Goal: Task Accomplishment & Management: Manage account settings

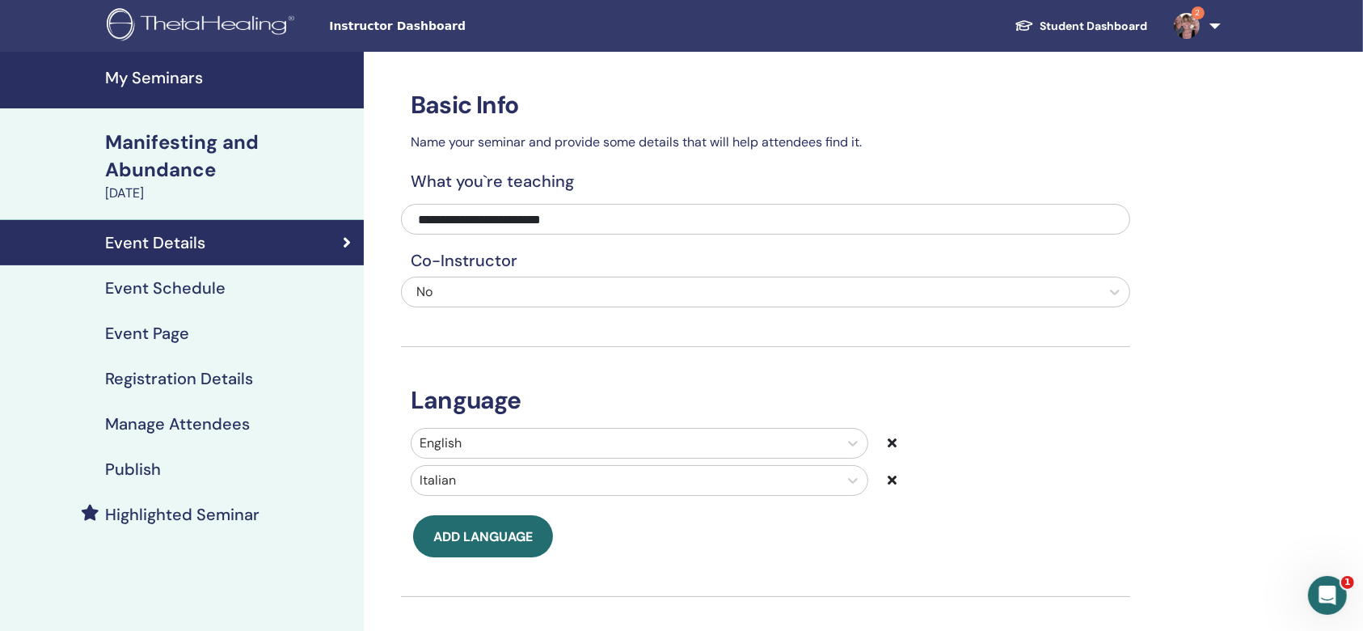
click at [154, 77] on h4 "My Seminars" at bounding box center [229, 77] width 249 height 19
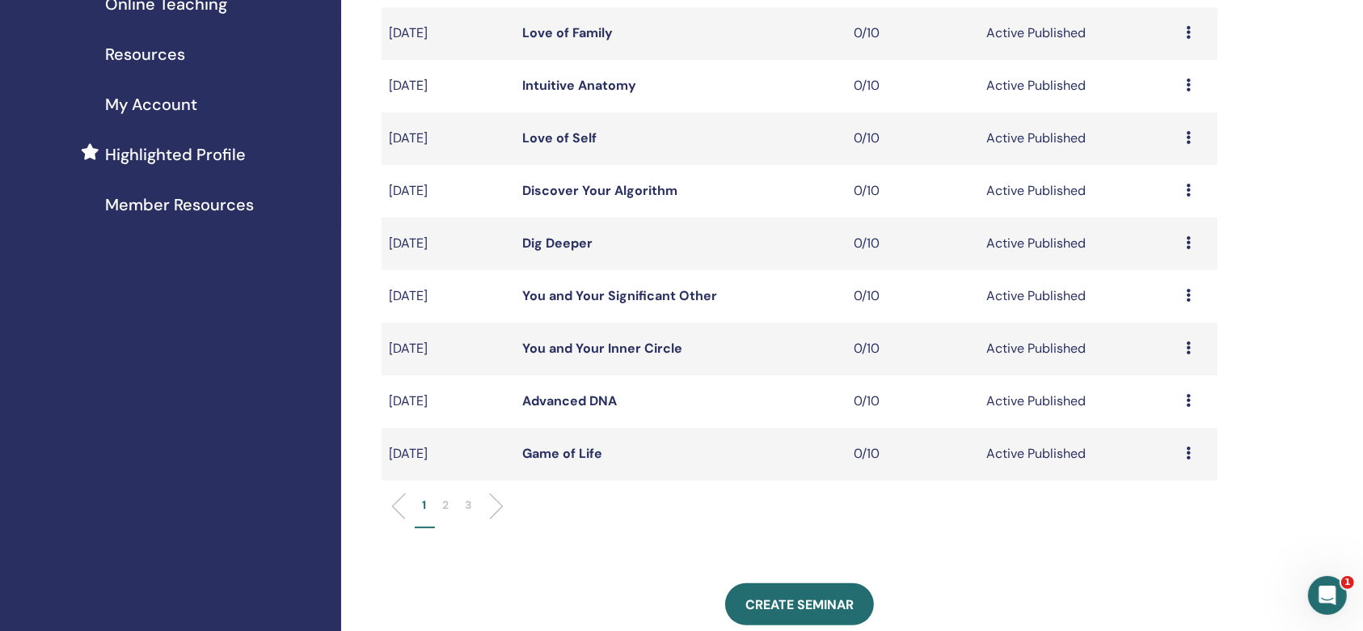
scroll to position [431, 0]
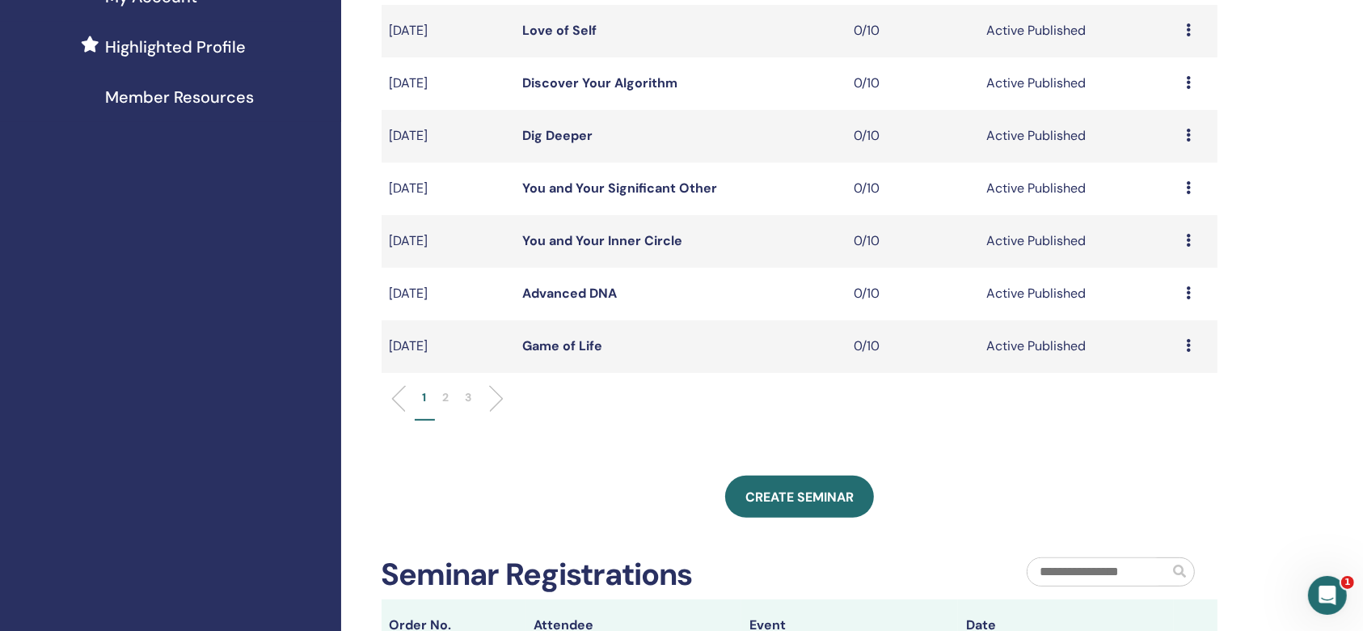
click at [445, 398] on p "2" at bounding box center [446, 397] width 6 height 17
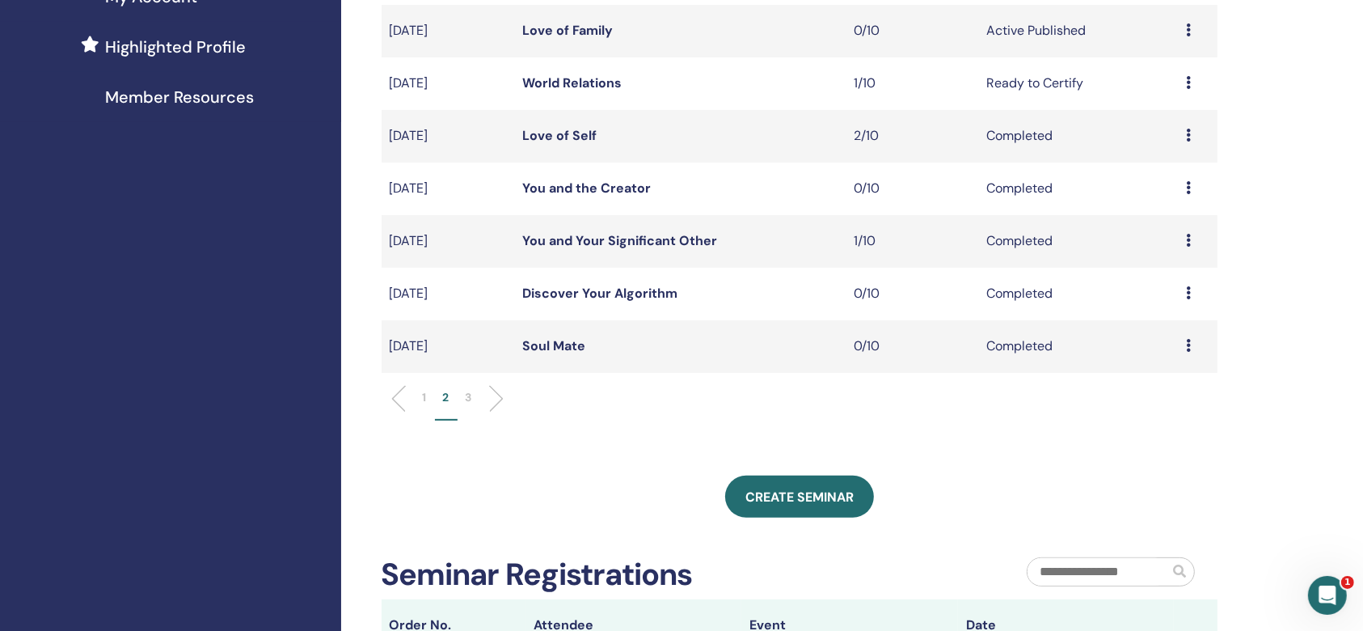
click at [1185, 82] on td "Preview Edit Attendees Cancel" at bounding box center [1198, 83] width 40 height 53
click at [1186, 79] on icon at bounding box center [1188, 82] width 5 height 13
click at [1171, 112] on li "Edit" at bounding box center [1160, 116] width 87 height 24
click at [1181, 82] on td "Preview Edit Attendees Cancel" at bounding box center [1198, 83] width 40 height 53
click at [1189, 80] on icon at bounding box center [1188, 82] width 5 height 13
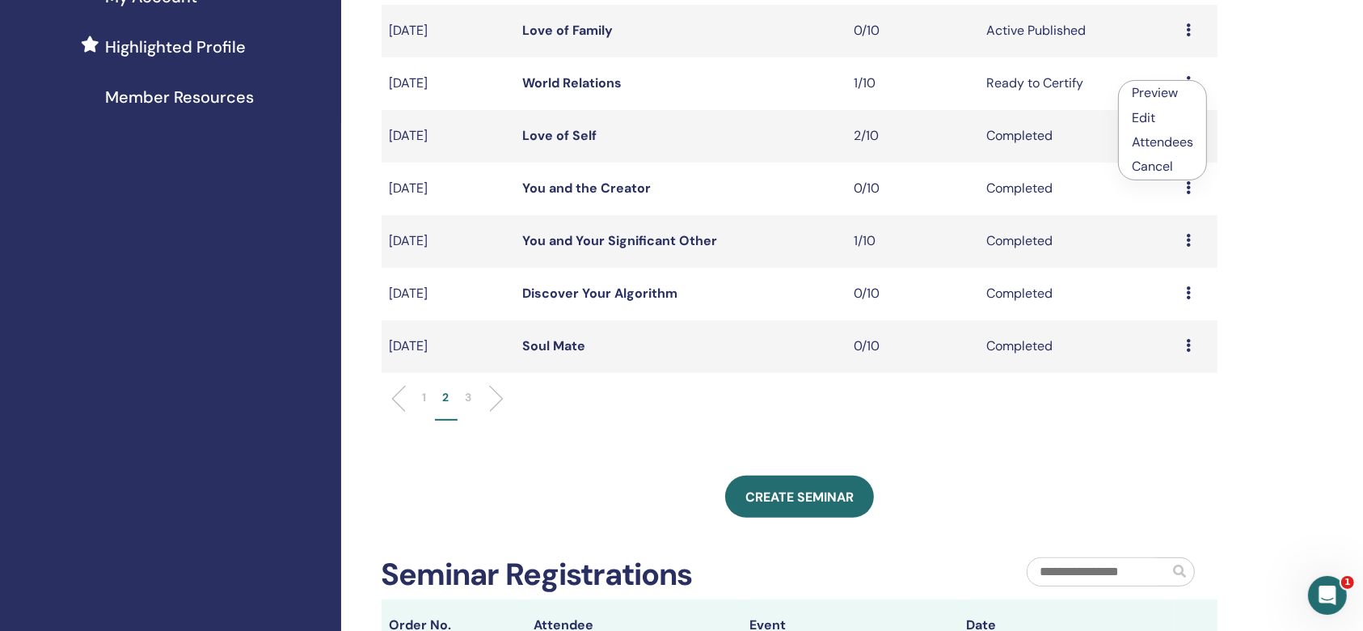
click at [1183, 134] on link "Attendees" at bounding box center [1162, 141] width 61 height 17
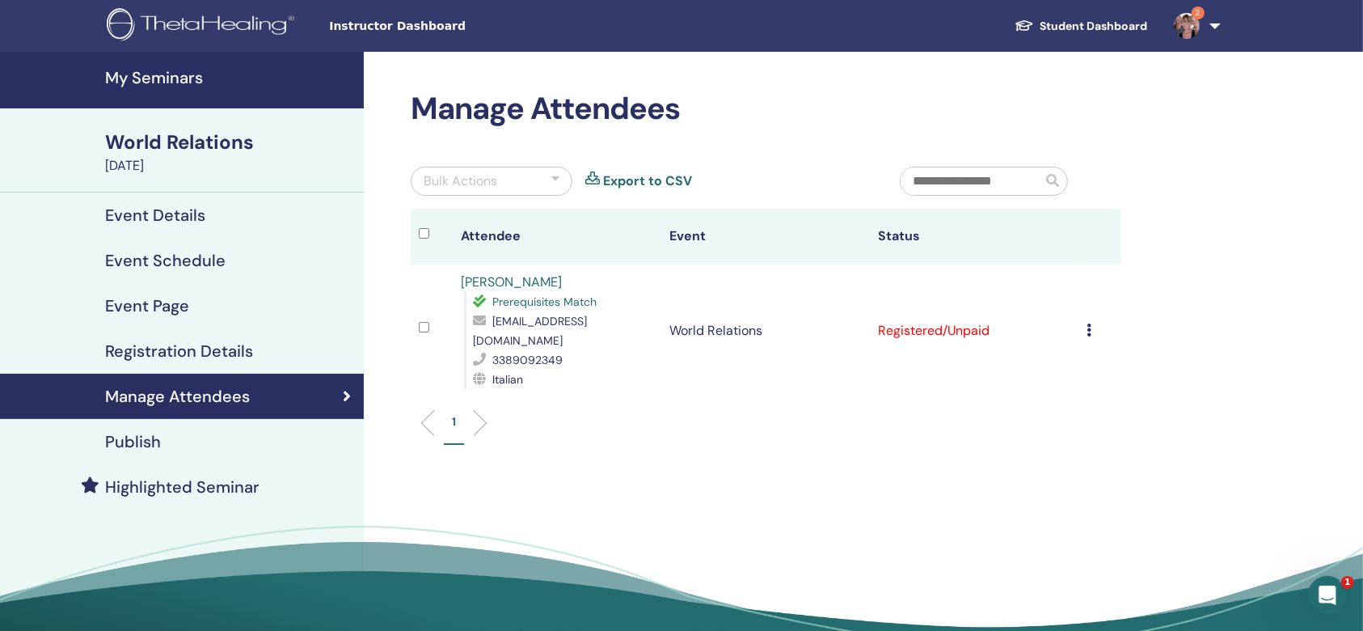
click at [1089, 323] on icon at bounding box center [1089, 329] width 5 height 13
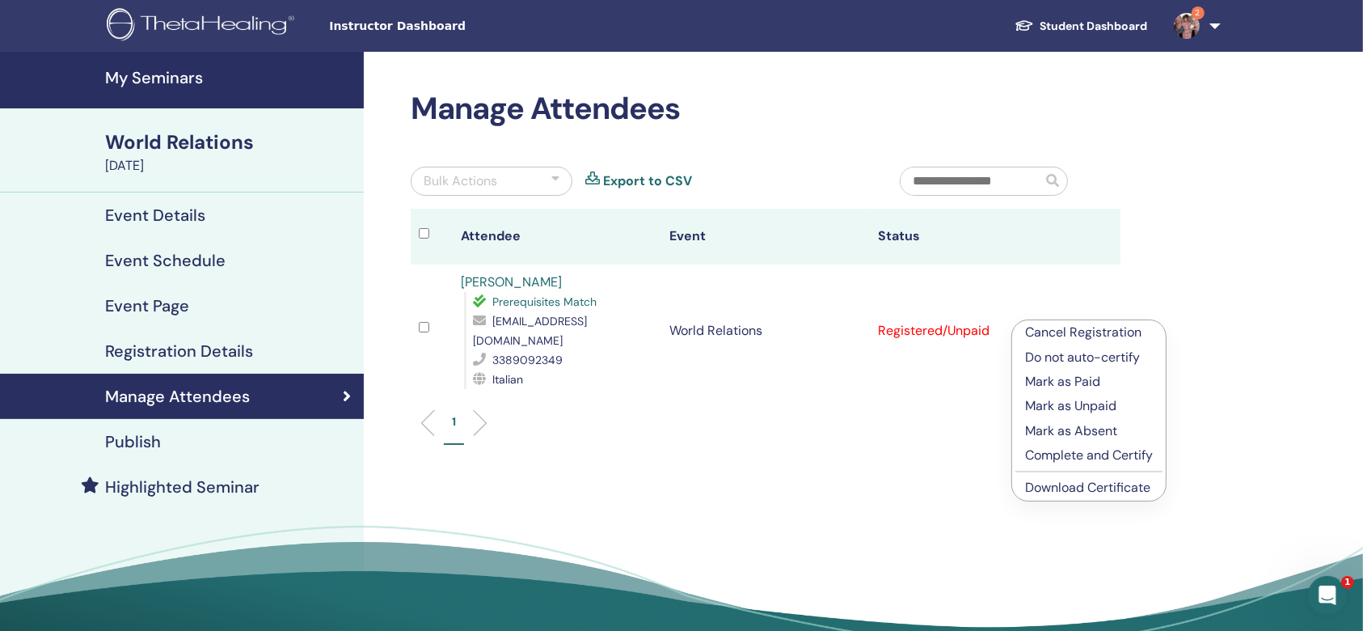
click at [1073, 378] on p "Mark as Paid" at bounding box center [1089, 381] width 128 height 19
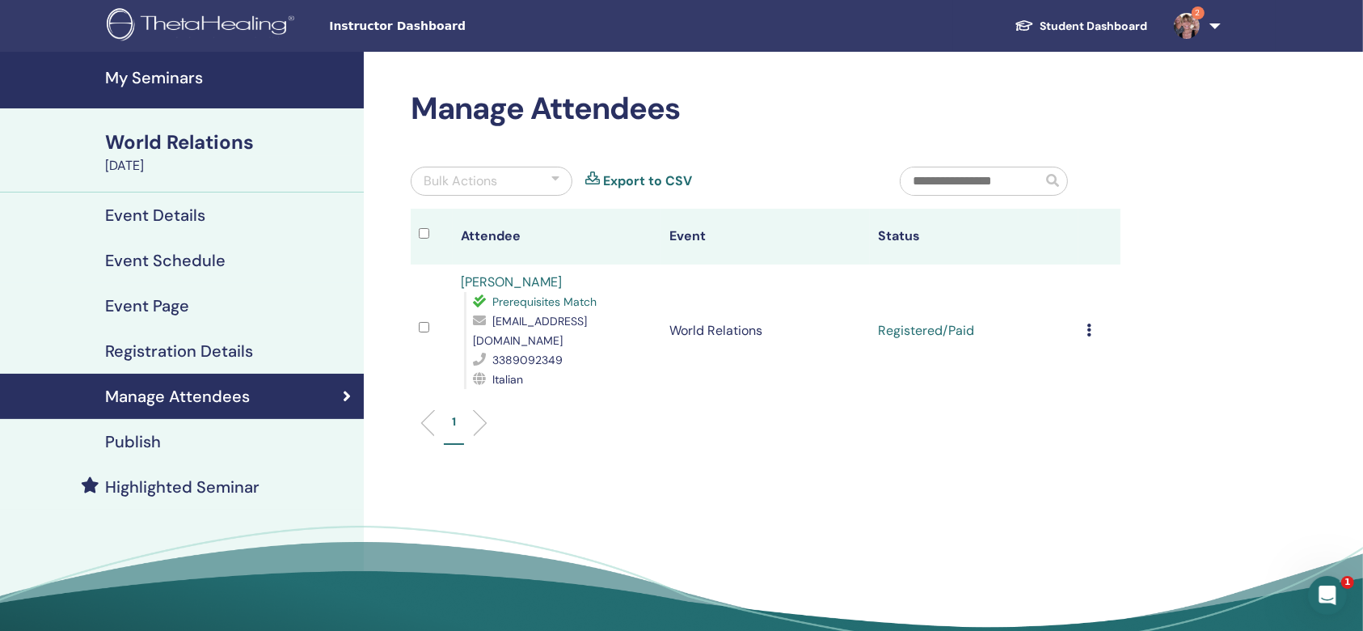
click at [1084, 314] on td "Cancel Registration Do not auto-certify Mark as Paid Mark as Unpaid Mark as Abs…" at bounding box center [1100, 330] width 42 height 133
click at [1088, 323] on icon at bounding box center [1089, 329] width 5 height 13
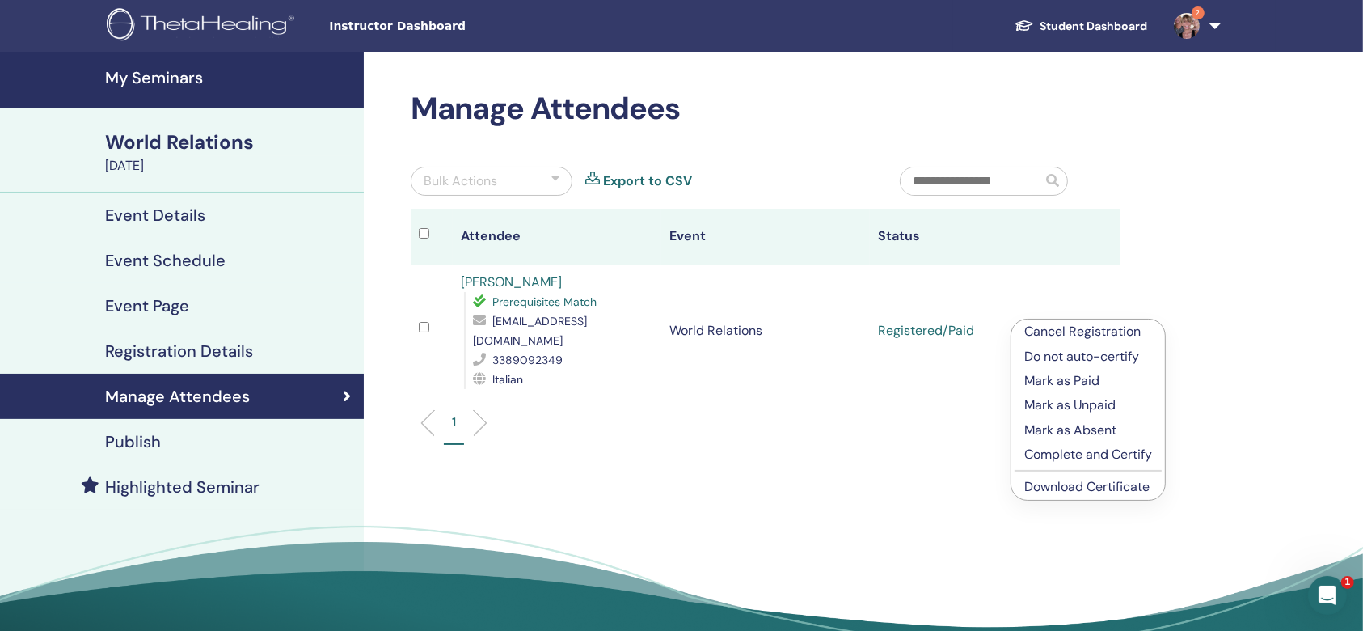
click at [1080, 478] on link "Download Certificate" at bounding box center [1087, 486] width 125 height 17
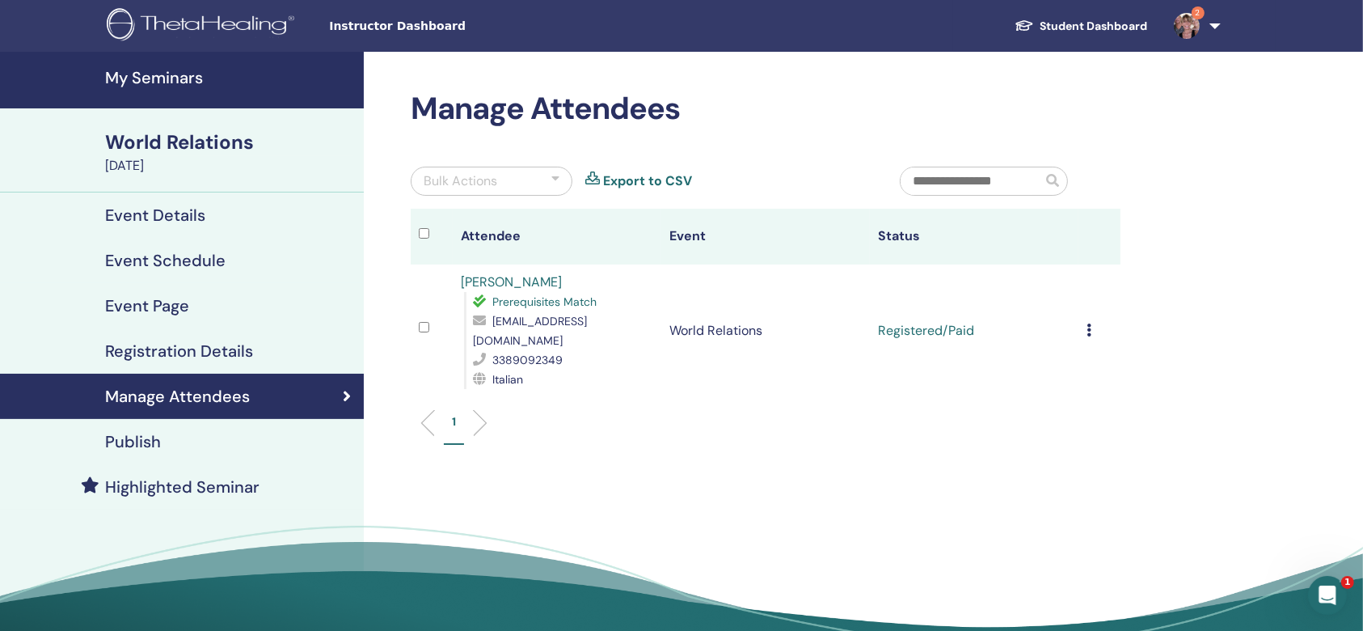
click at [1085, 320] on td "Cancel Registration Do not auto-certify Mark as Paid Mark as Unpaid Mark as Abs…" at bounding box center [1100, 330] width 42 height 133
click at [1089, 323] on icon at bounding box center [1089, 329] width 5 height 13
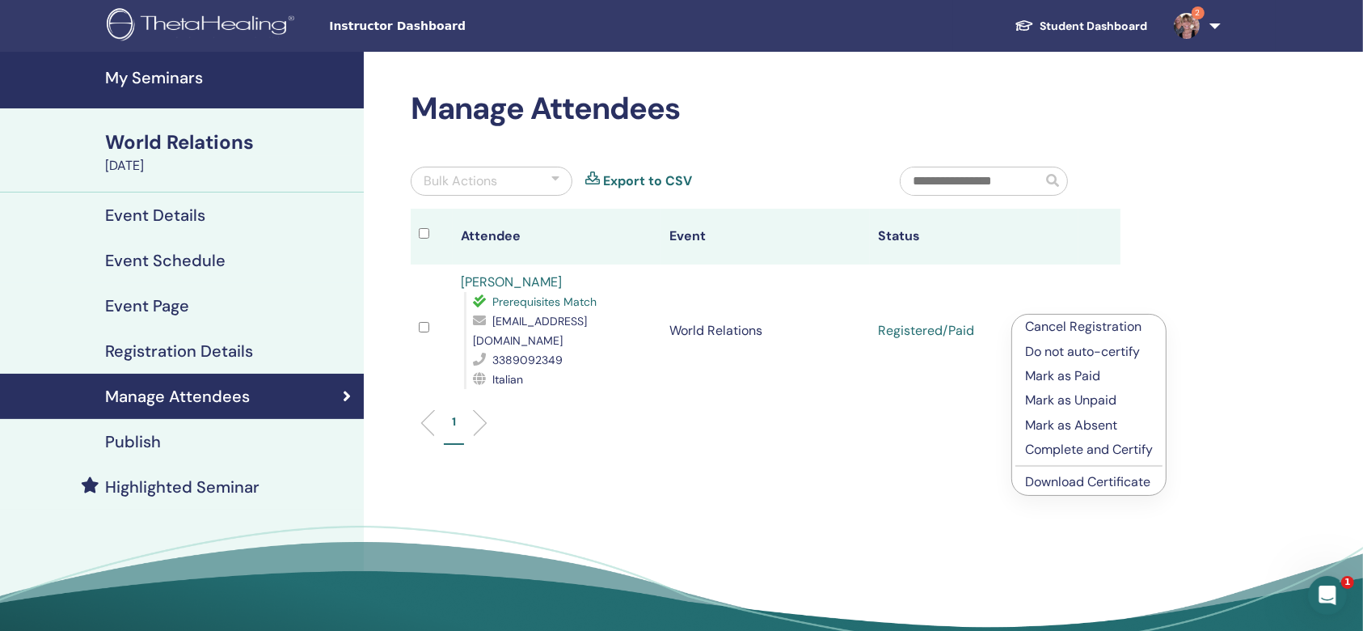
click at [1080, 444] on p "Complete and Certify" at bounding box center [1089, 449] width 128 height 19
